Goal: Task Accomplishment & Management: Manage account settings

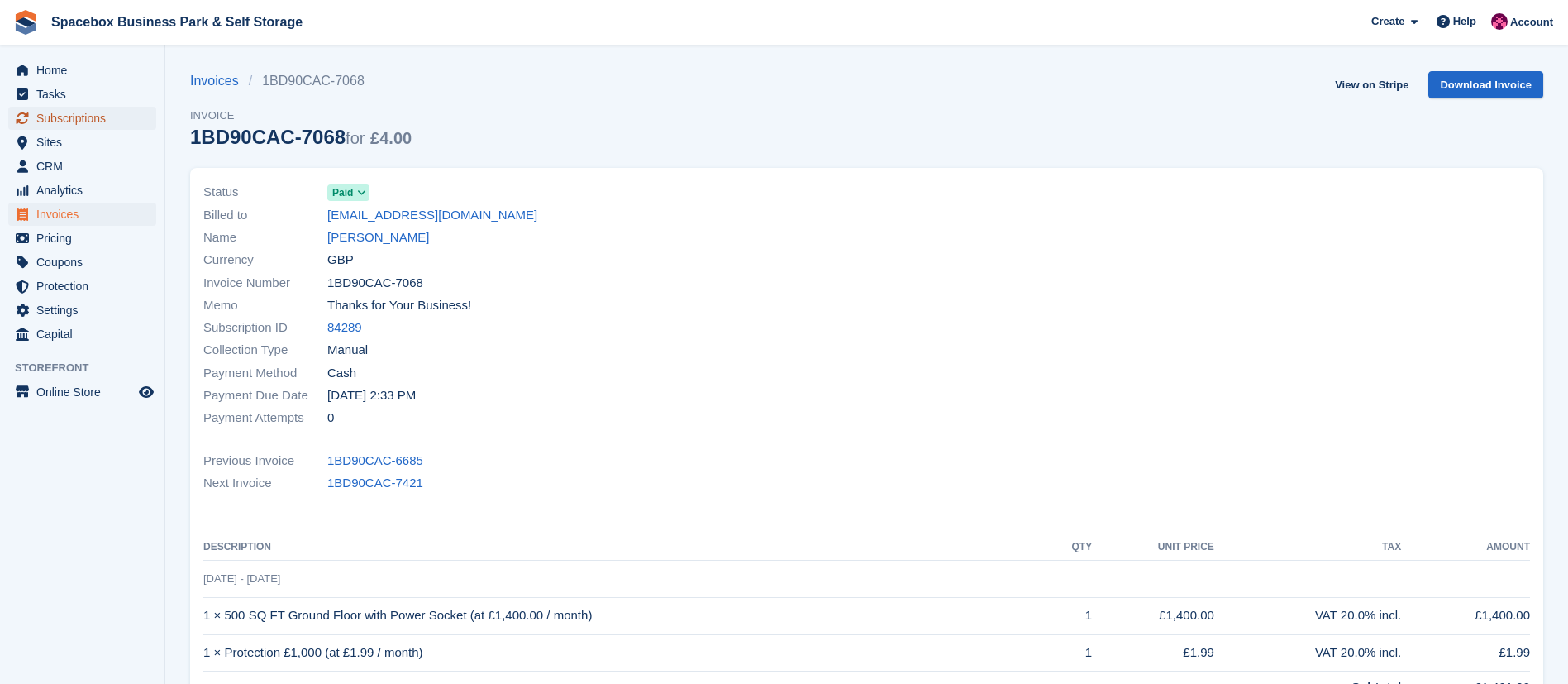
click at [71, 121] on span "Subscriptions" at bounding box center [86, 118] width 100 height 23
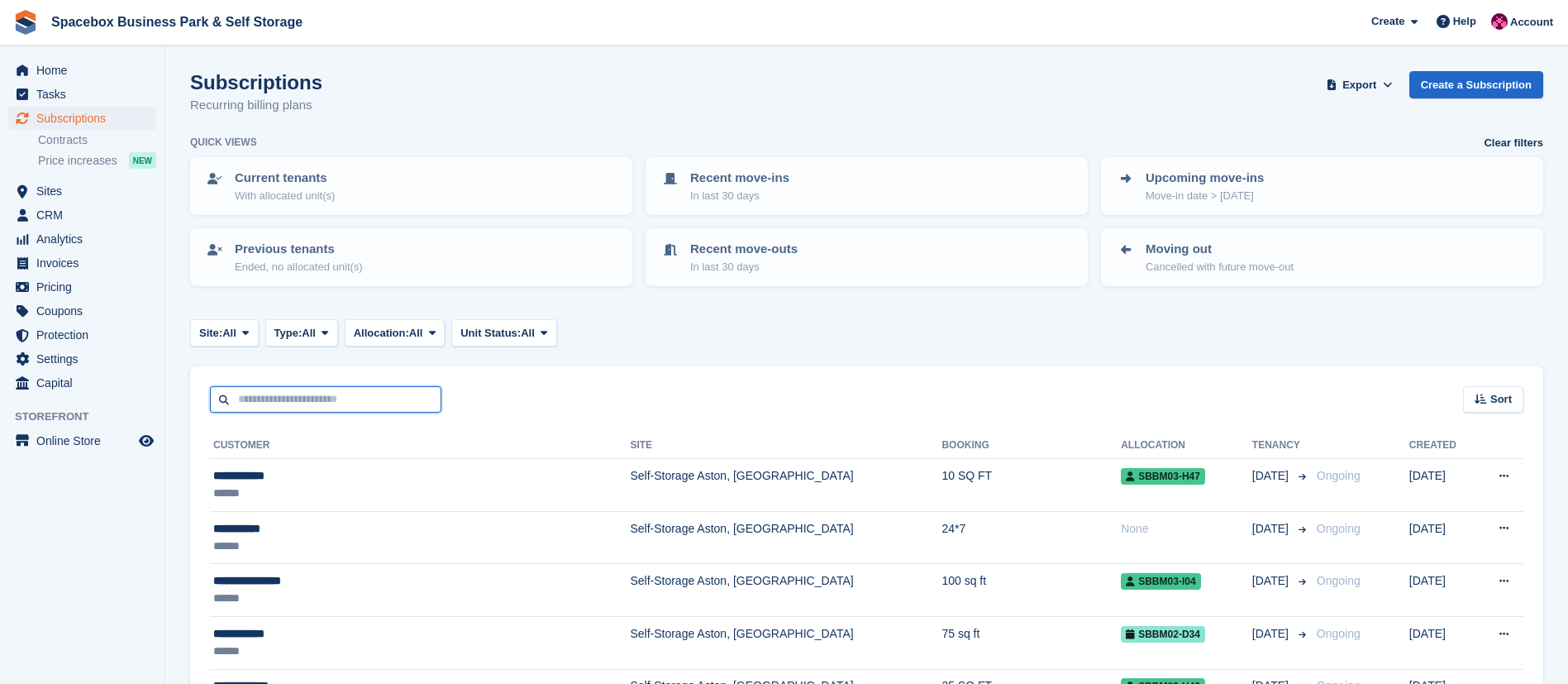
click at [299, 405] on input "text" at bounding box center [326, 399] width 232 height 27
type input "******"
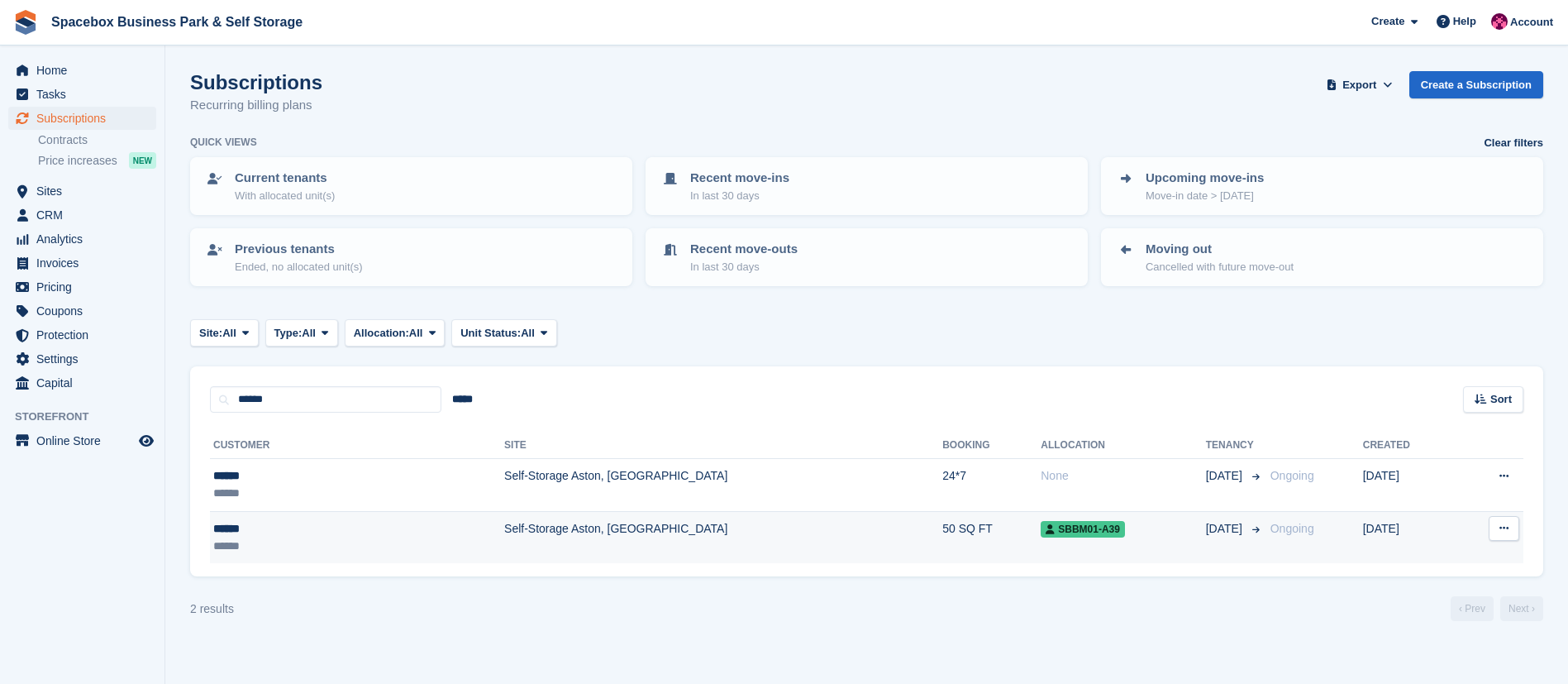
click at [504, 536] on td "Self-Storage Aston, [GEOGRAPHIC_DATA]" at bounding box center [723, 537] width 438 height 52
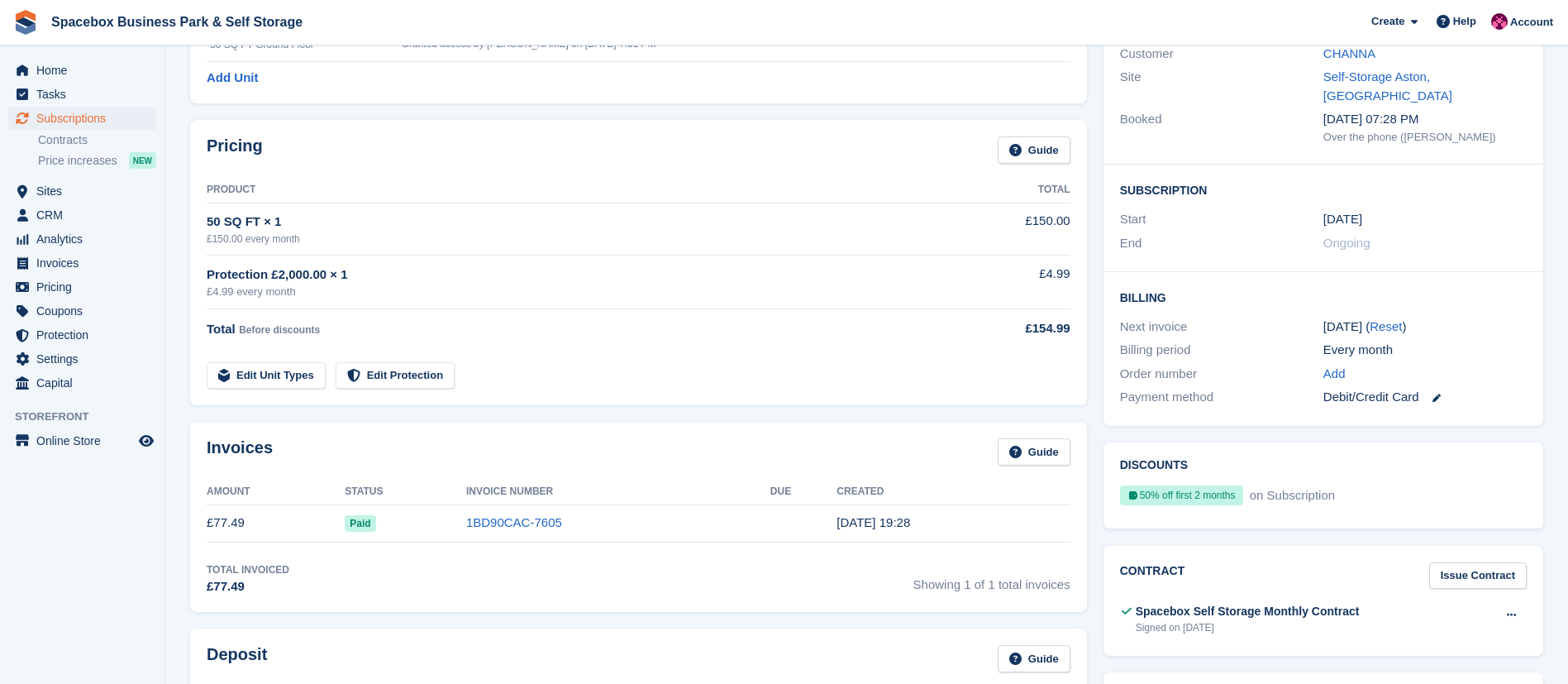
scroll to position [348, 0]
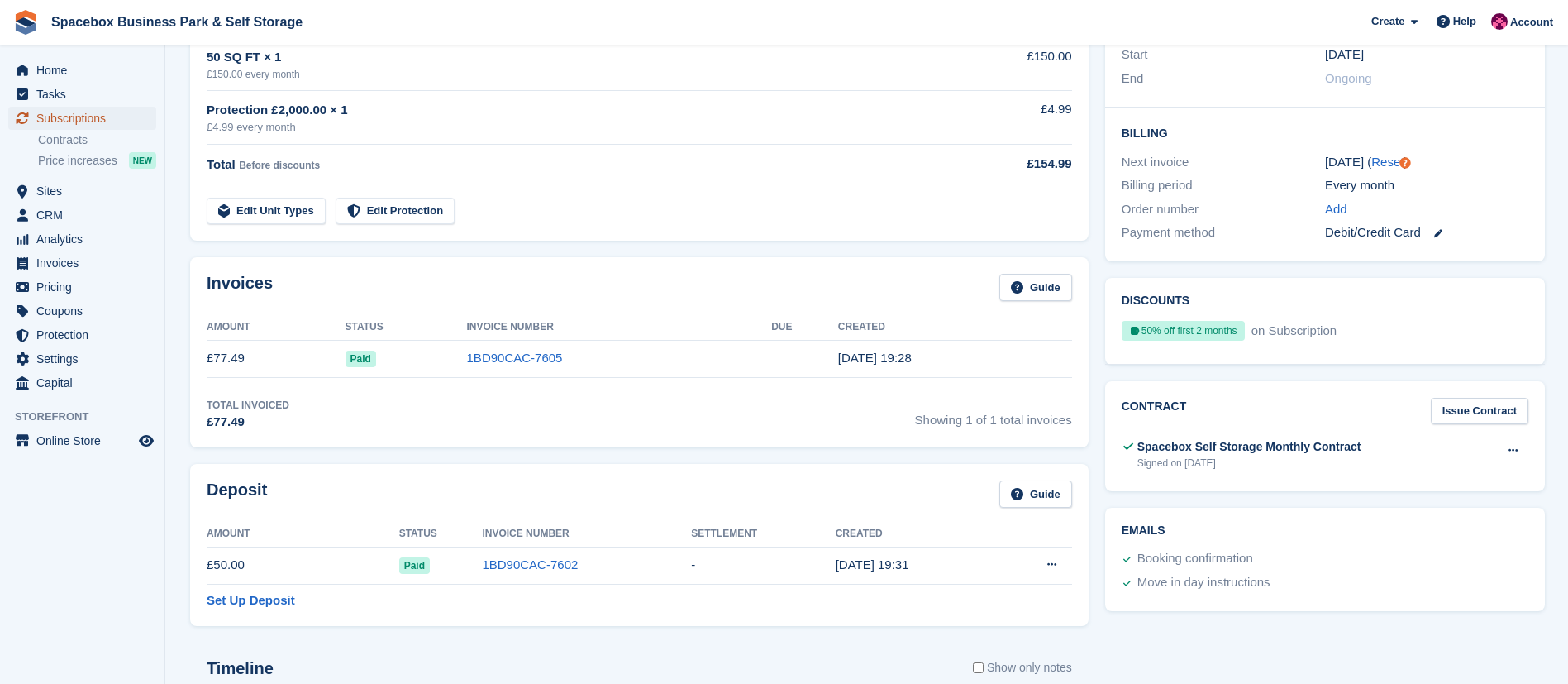
click at [73, 118] on span "Subscriptions" at bounding box center [86, 118] width 100 height 23
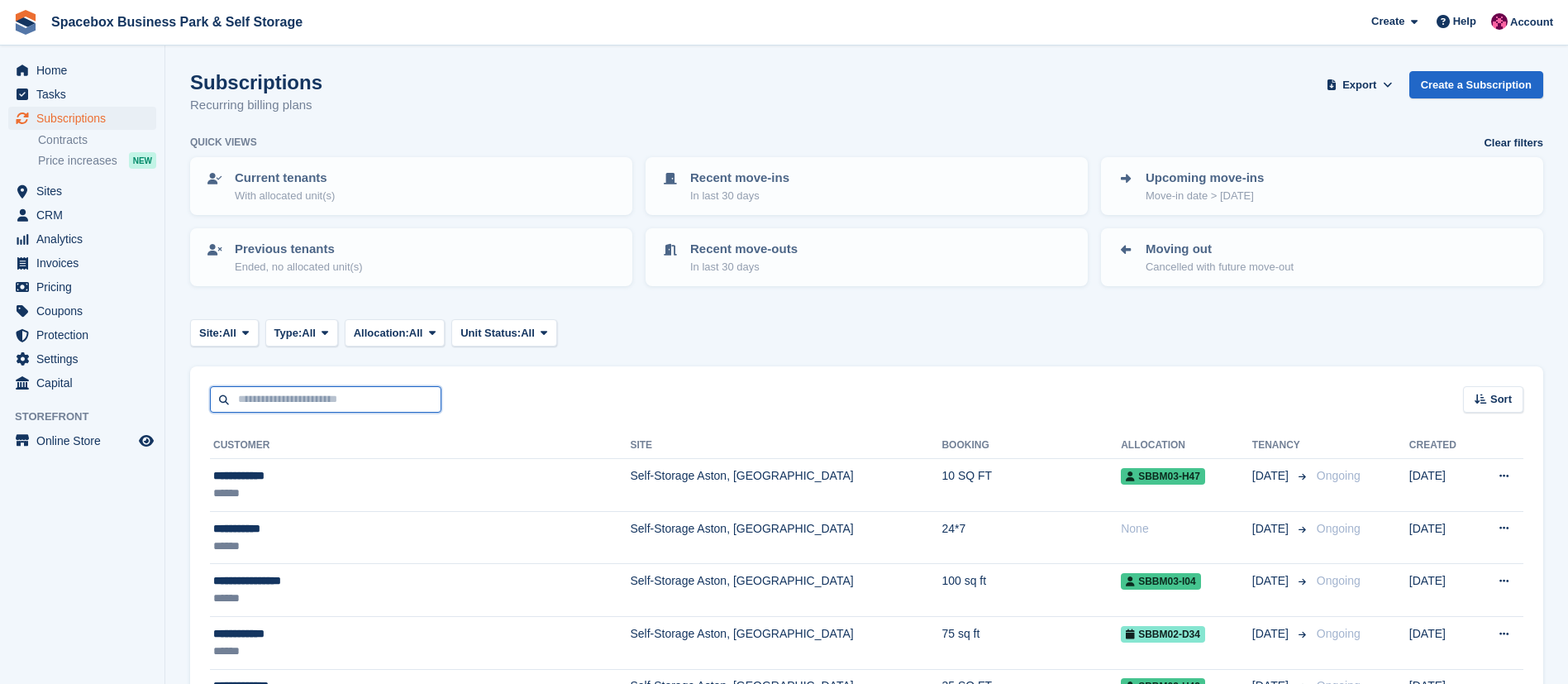
click at [358, 402] on input "text" at bounding box center [326, 399] width 232 height 27
type input "*******"
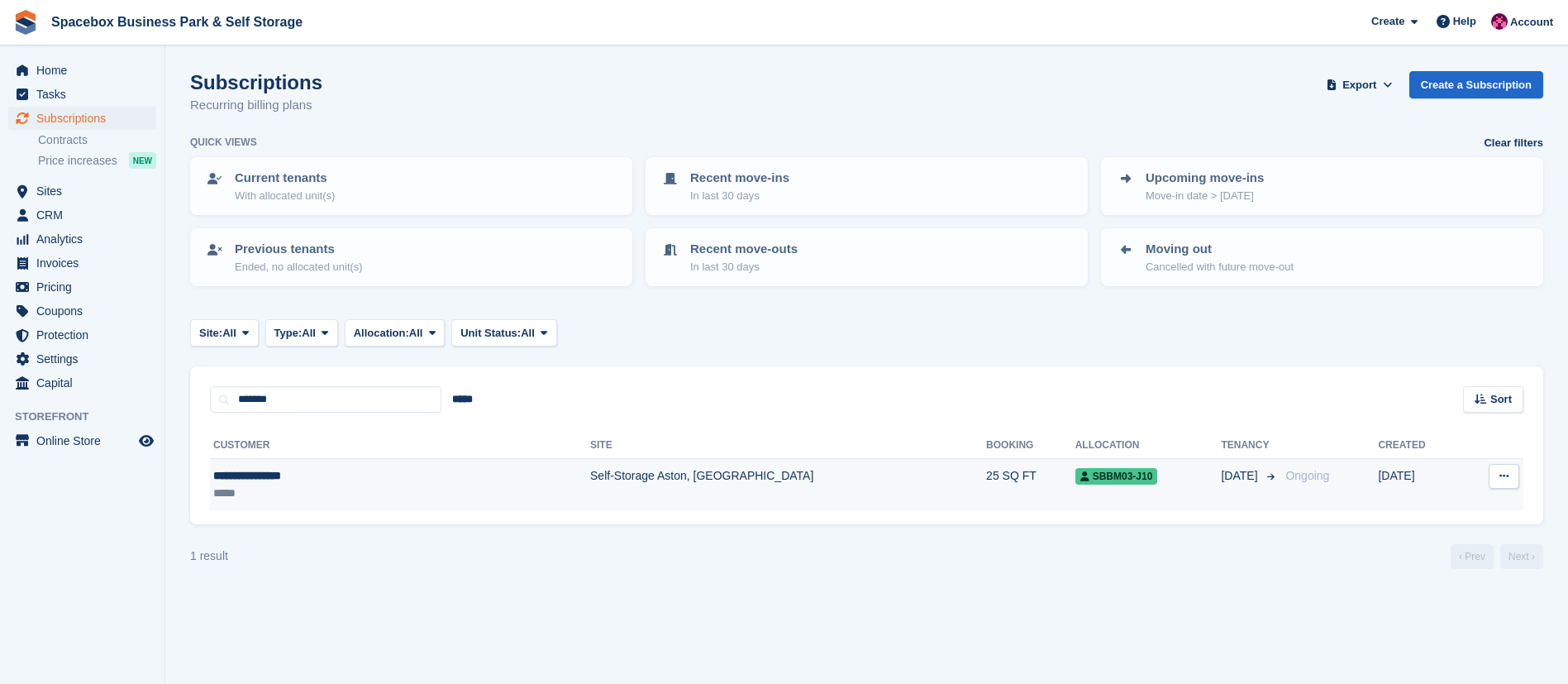
click at [590, 494] on td "Self-Storage Aston, [GEOGRAPHIC_DATA]" at bounding box center [787, 485] width 396 height 52
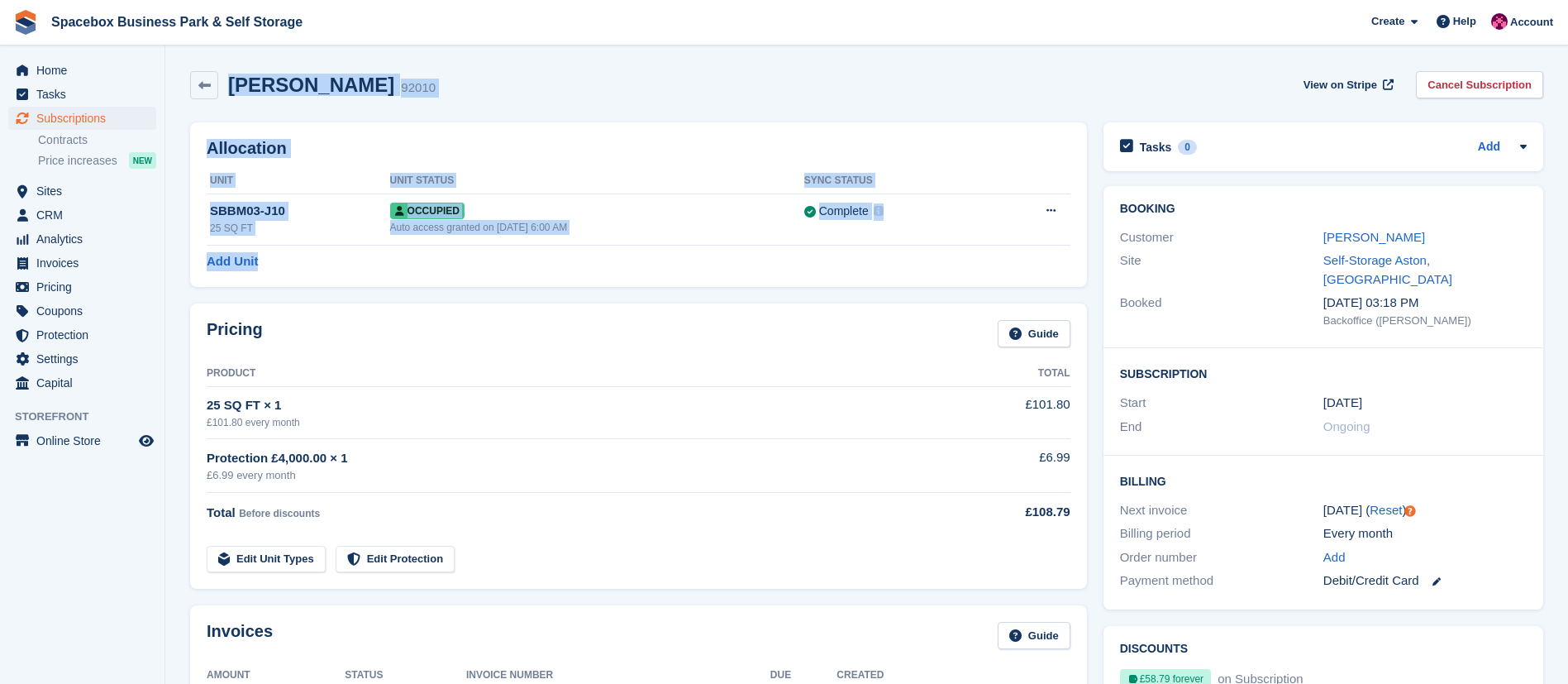
drag, startPoint x: 231, startPoint y: 89, endPoint x: 321, endPoint y: 254, distance: 187.9
click at [321, 254] on div "Add Unit" at bounding box center [638, 262] width 864 height 19
drag, startPoint x: 321, startPoint y: 254, endPoint x: 239, endPoint y: 88, distance: 185.1
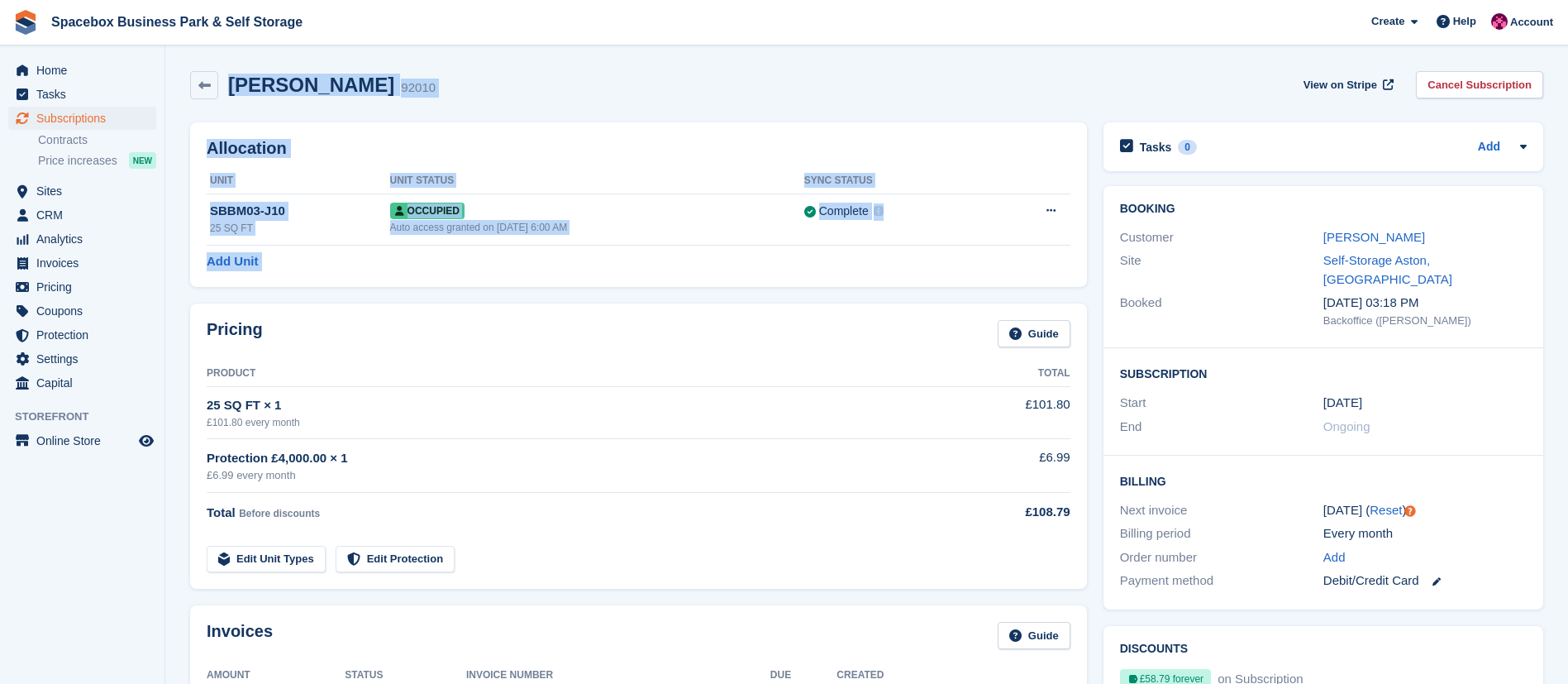
click at [499, 93] on div "Arianna Petrelli 92010 View on Stripe Cancel Subscription" at bounding box center [866, 84] width 1353 height 28
drag, startPoint x: 232, startPoint y: 86, endPoint x: 333, endPoint y: 250, distance: 192.6
click at [333, 250] on div "Allocation Unit Unit Status Sync Status SBBM03-J10 25 SQ FT Occupied Auto acces…" at bounding box center [638, 204] width 896 height 164
drag, startPoint x: 283, startPoint y: 267, endPoint x: 223, endPoint y: 75, distance: 201.2
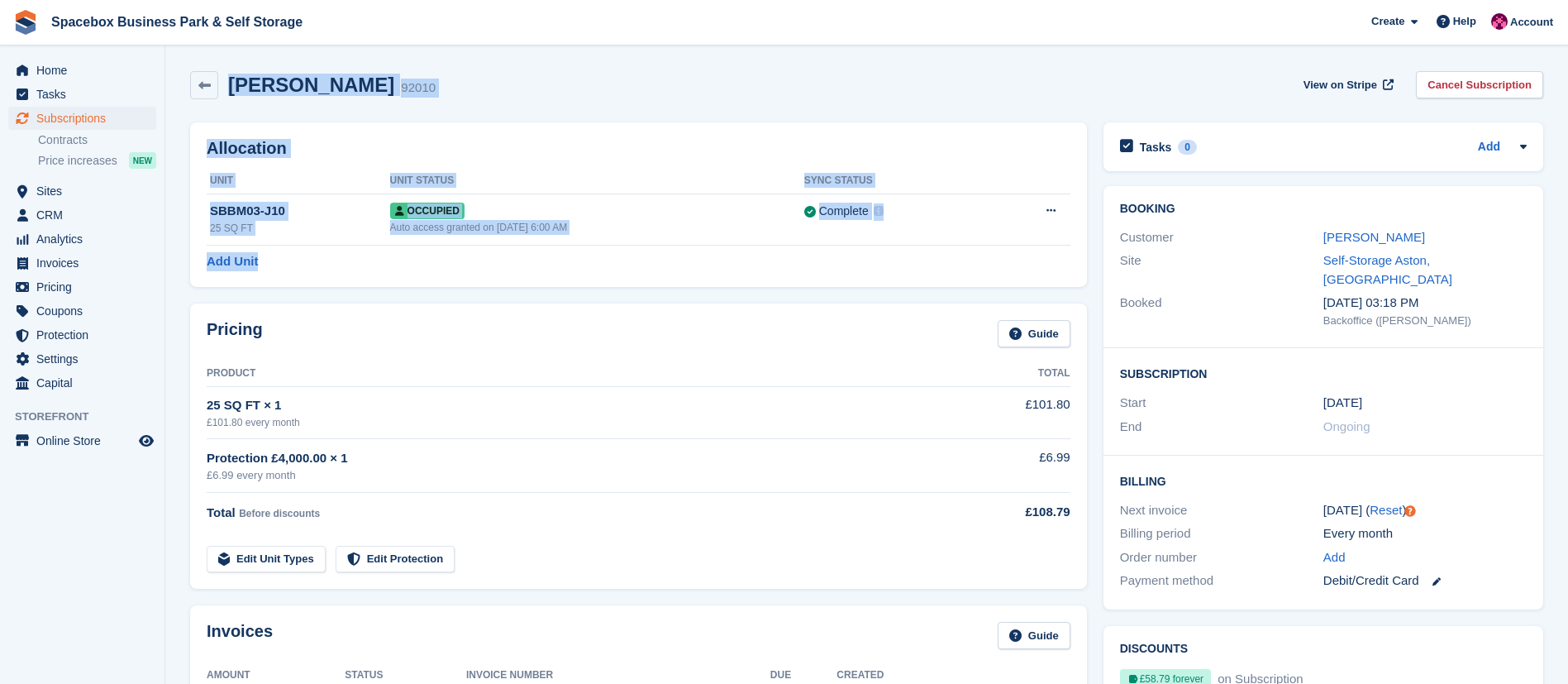
drag, startPoint x: 232, startPoint y: 86, endPoint x: 286, endPoint y: 252, distance: 174.6
click at [286, 252] on div "Add Unit" at bounding box center [638, 262] width 864 height 19
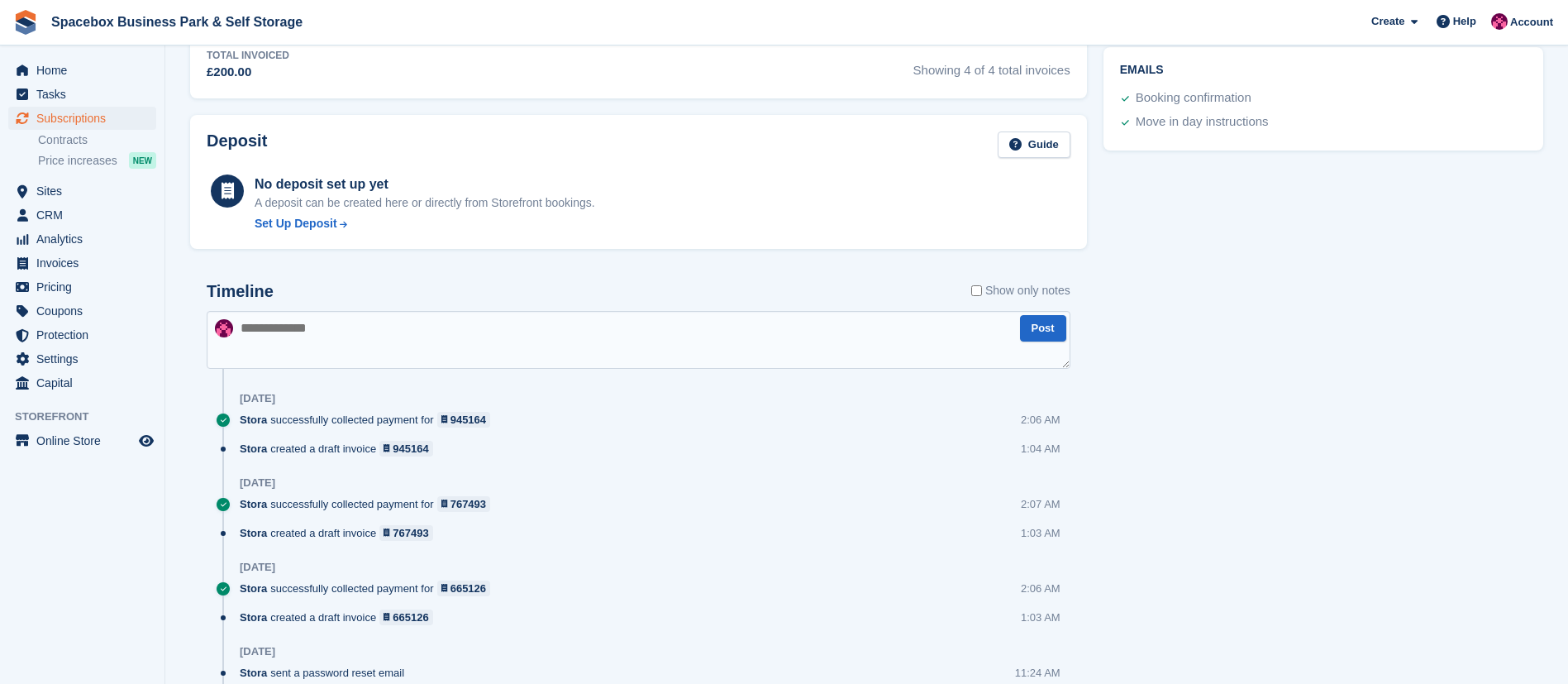
scroll to position [860, 0]
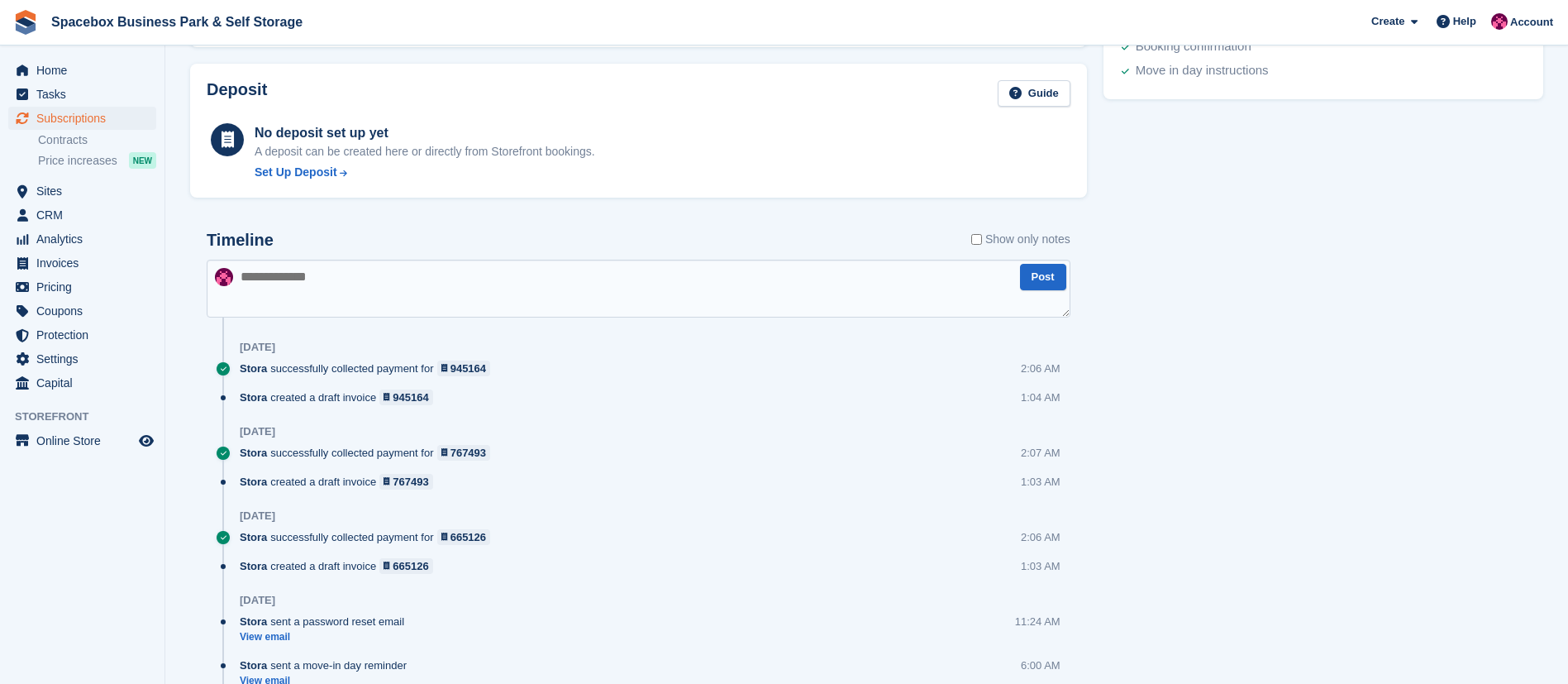
click at [310, 280] on textarea at bounding box center [638, 289] width 864 height 58
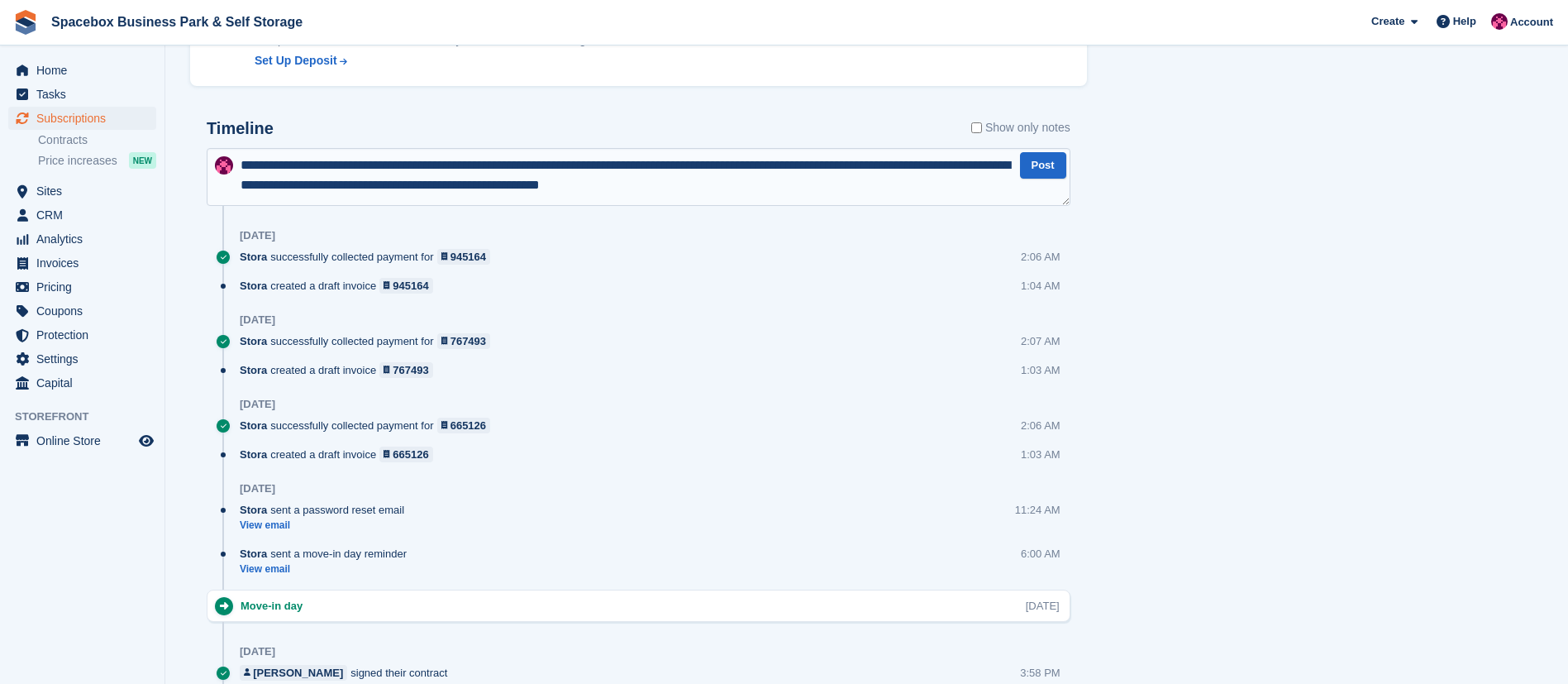
scroll to position [29, 0]
paste textarea "**********"
type textarea "**********"
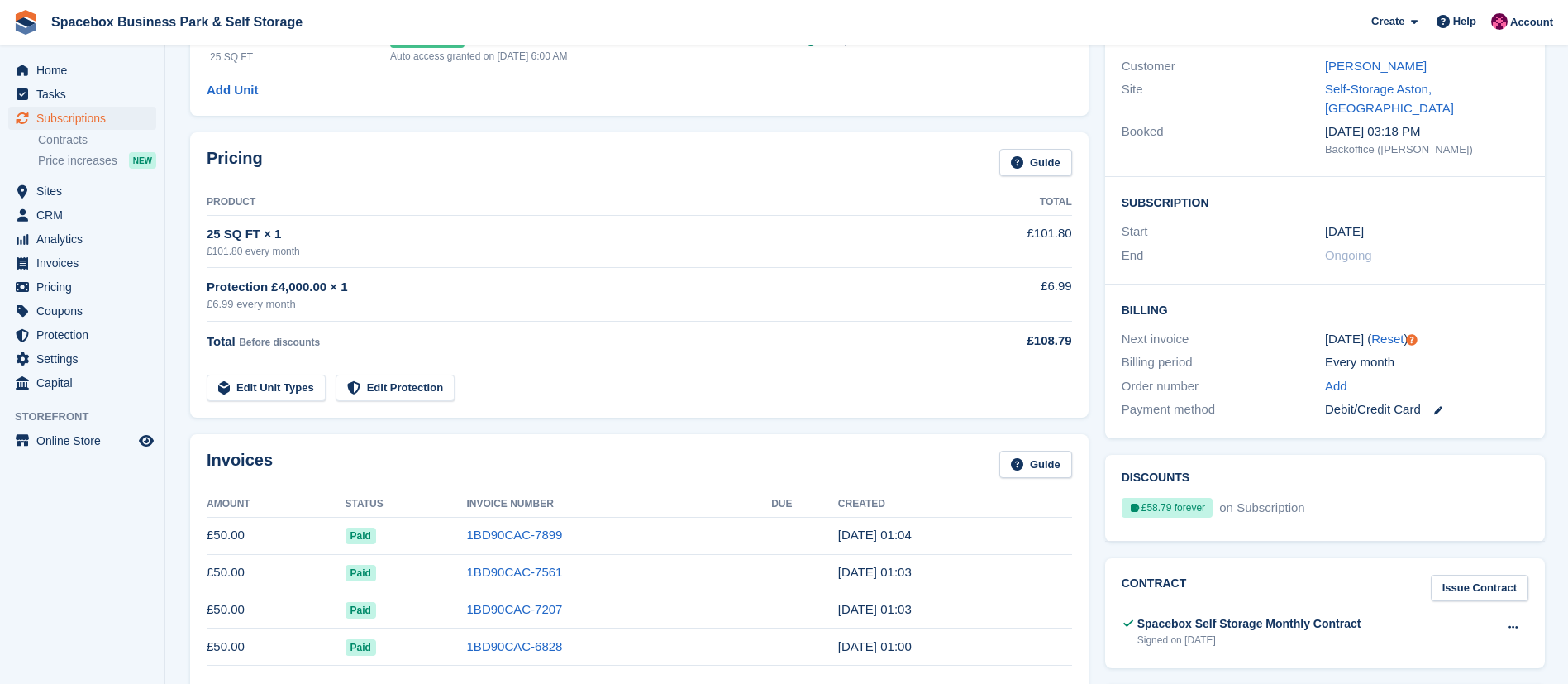
scroll to position [0, 0]
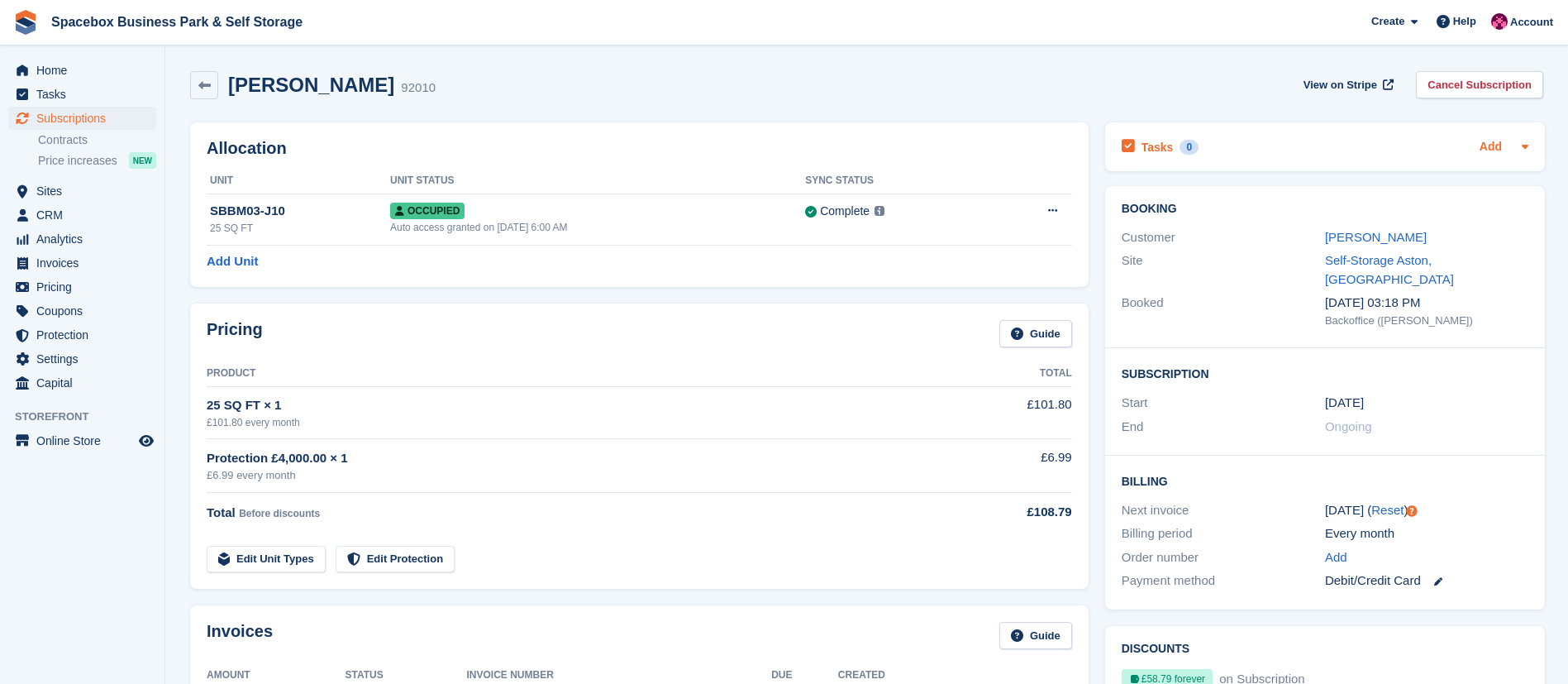
click at [1488, 151] on link "Add" at bounding box center [1491, 147] width 22 height 19
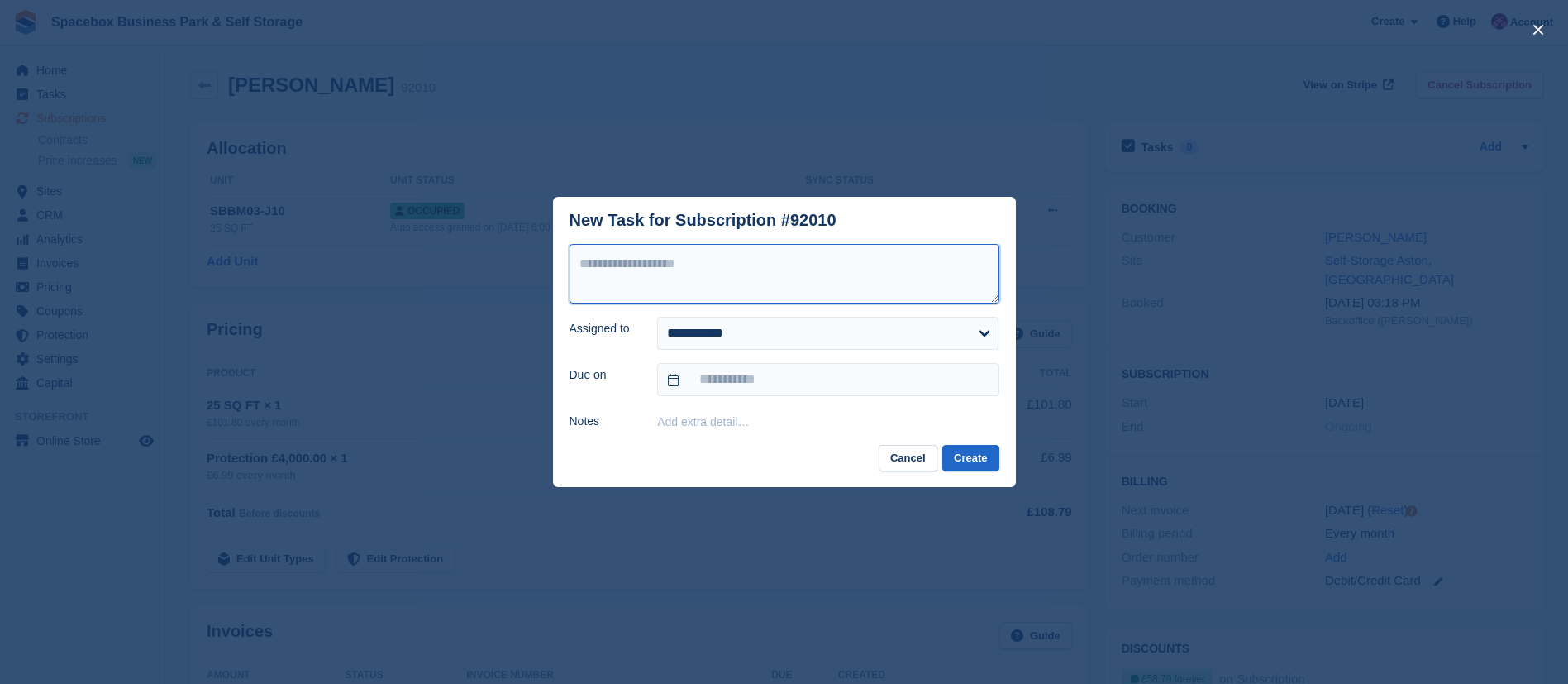
click at [627, 282] on textarea at bounding box center [784, 273] width 430 height 60
type textarea "**********"
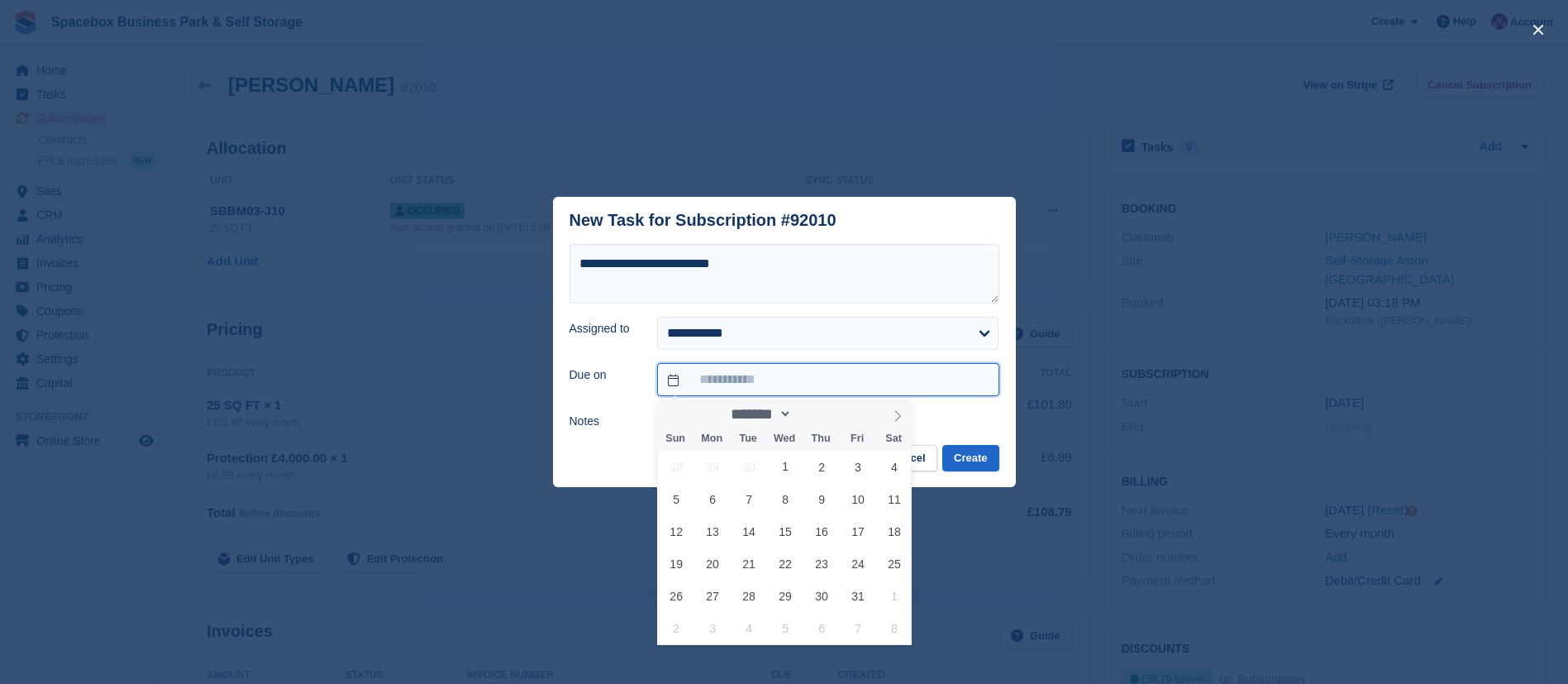
click at [735, 381] on input "text" at bounding box center [827, 379] width 341 height 33
click at [678, 498] on span "5" at bounding box center [677, 499] width 32 height 32
type input "**********"
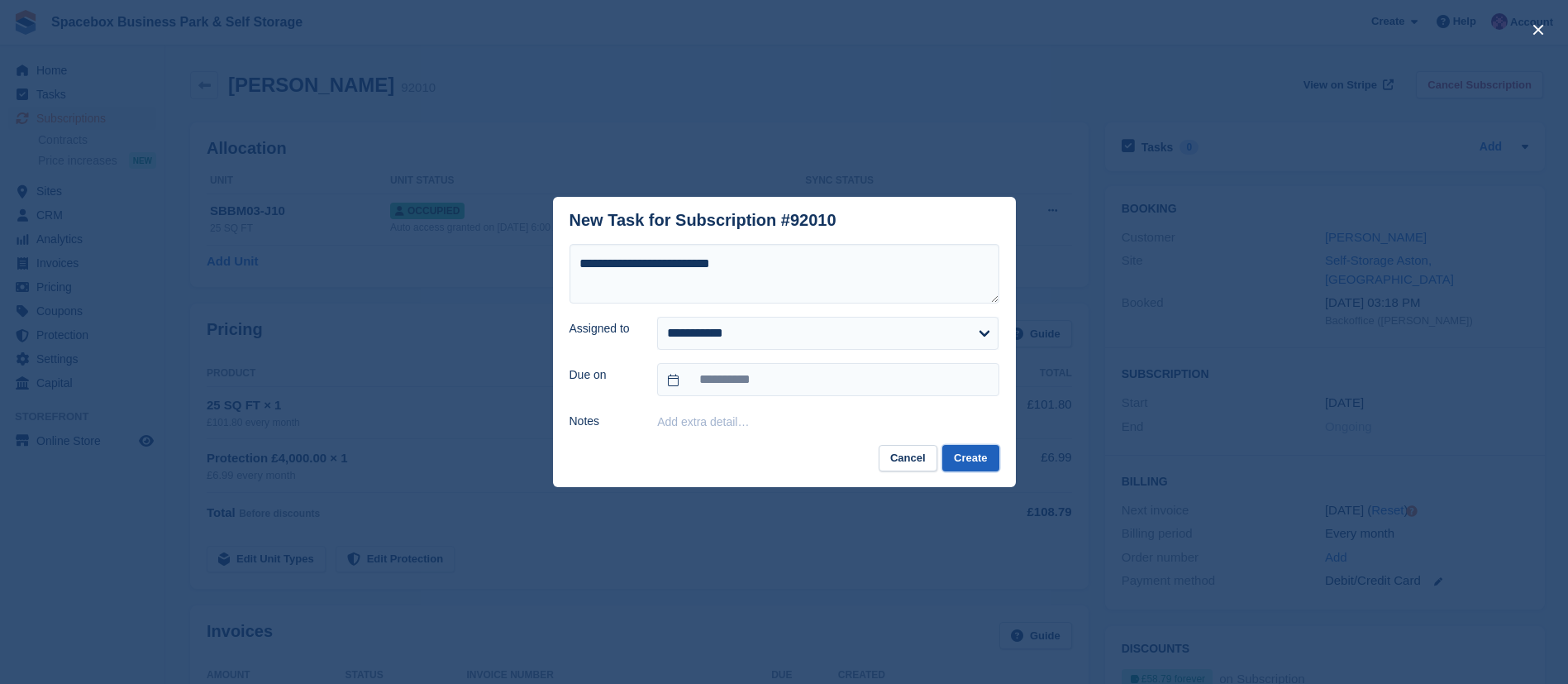
click at [967, 446] on button "Create" at bounding box center [970, 458] width 56 height 27
